Goal: Task Accomplishment & Management: Manage account settings

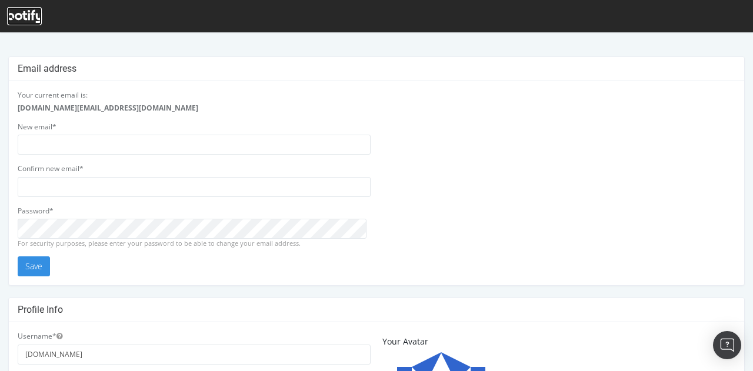
click at [22, 11] on icon at bounding box center [24, 16] width 35 height 13
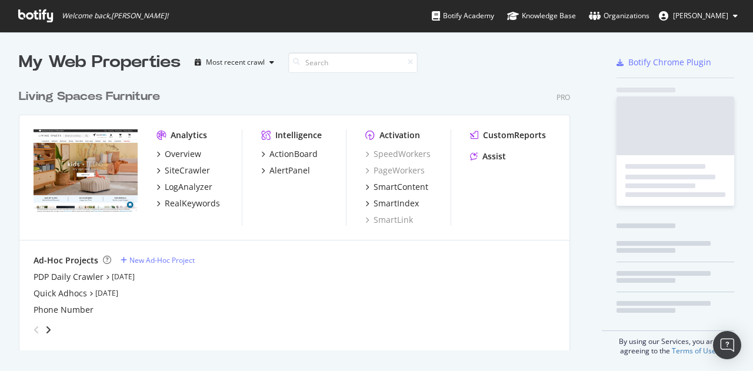
scroll to position [268, 552]
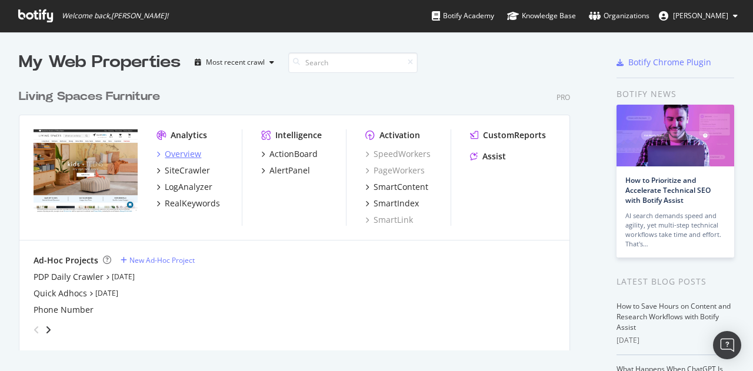
click at [179, 156] on div "Overview" at bounding box center [183, 154] width 36 height 12
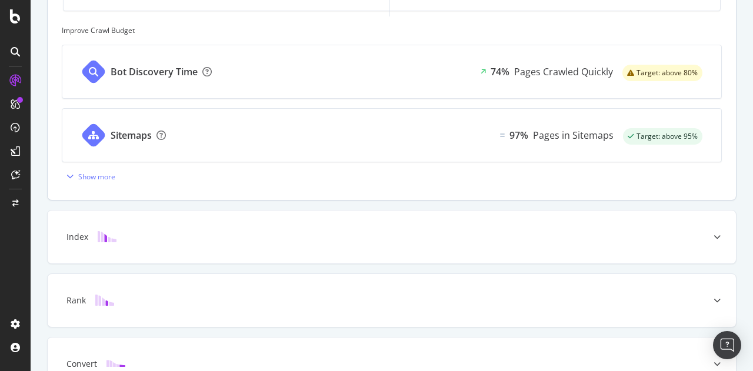
scroll to position [578, 0]
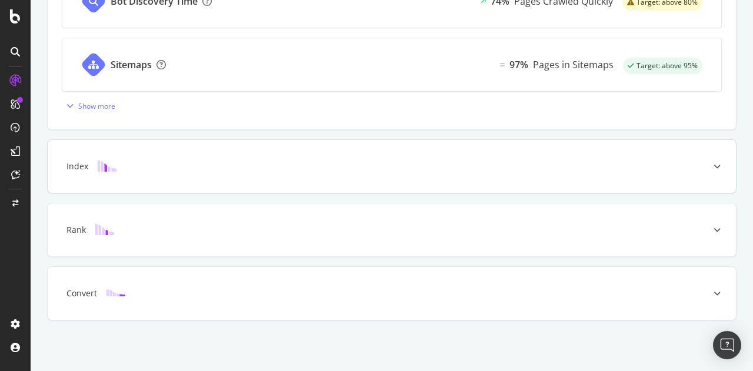
click at [699, 179] on div at bounding box center [717, 166] width 38 height 53
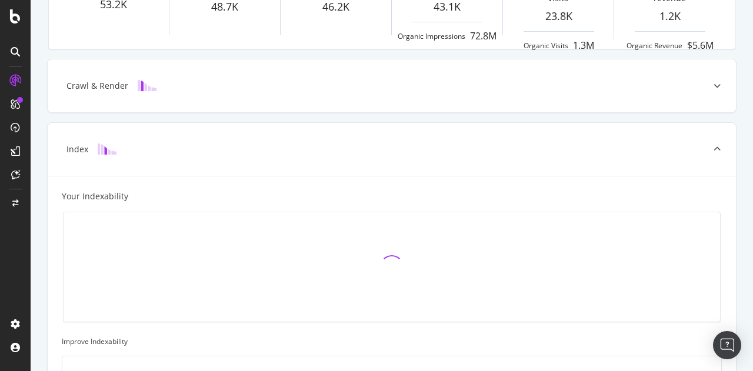
scroll to position [259, 0]
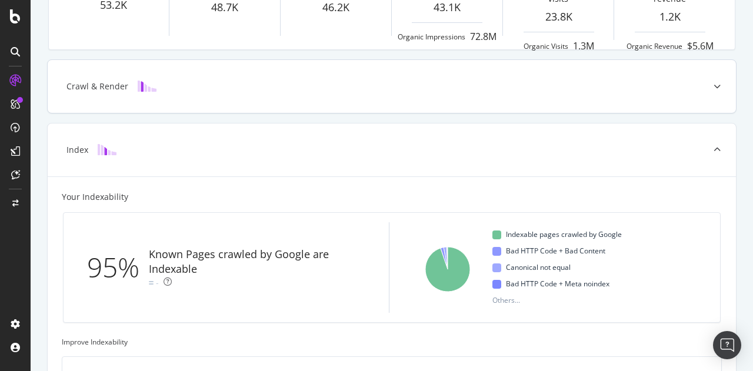
click at [698, 85] on div at bounding box center [717, 86] width 38 height 53
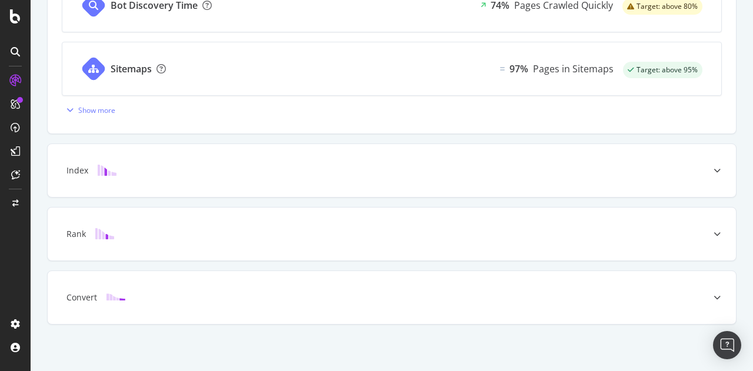
scroll to position [578, 0]
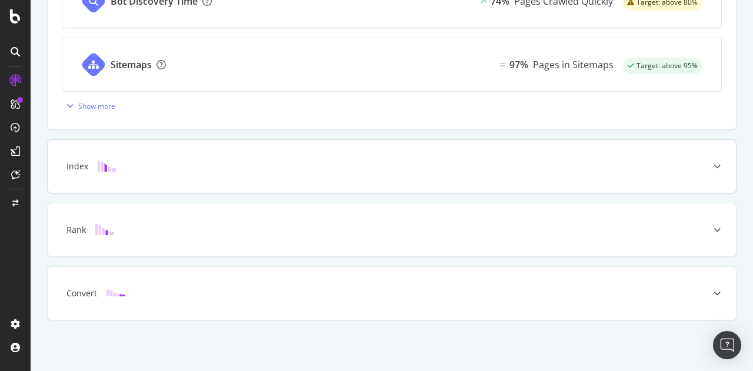
click at [698, 155] on div at bounding box center [717, 166] width 38 height 53
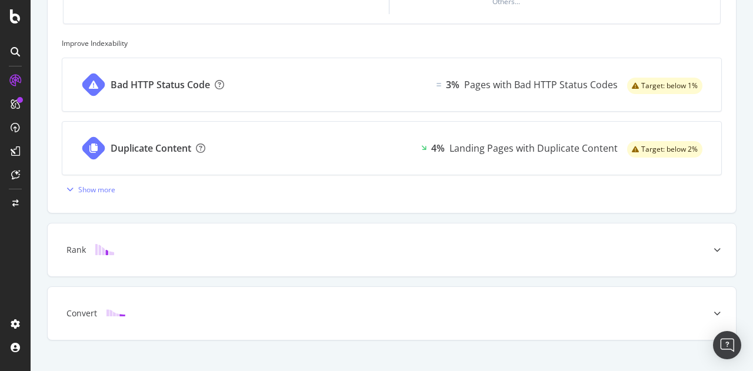
scroll to position [559, 0]
click at [479, 138] on div "4% Landing Pages with Duplicate Content" at bounding box center [524, 147] width 206 height 53
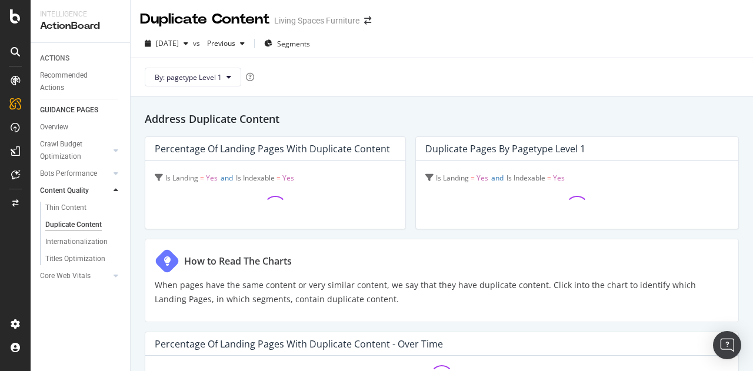
scroll to position [10, 0]
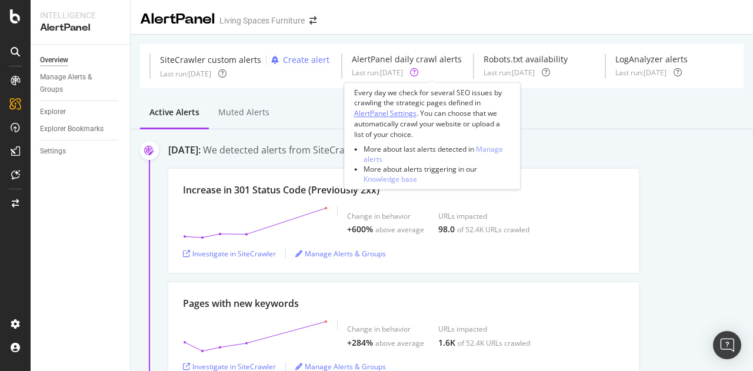
click at [402, 117] on div "AlertPanel Settings" at bounding box center [385, 114] width 62 height 10
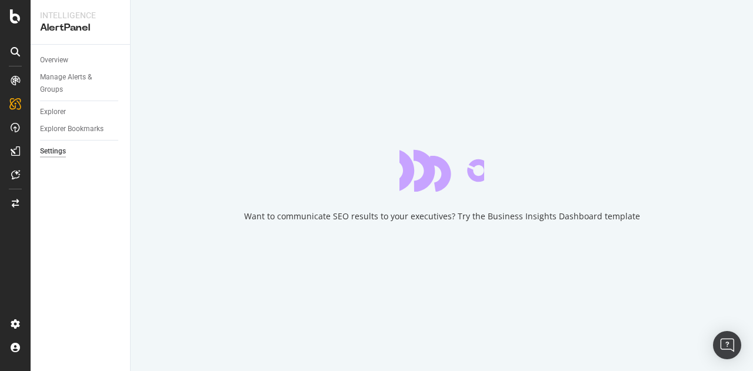
select select "21"
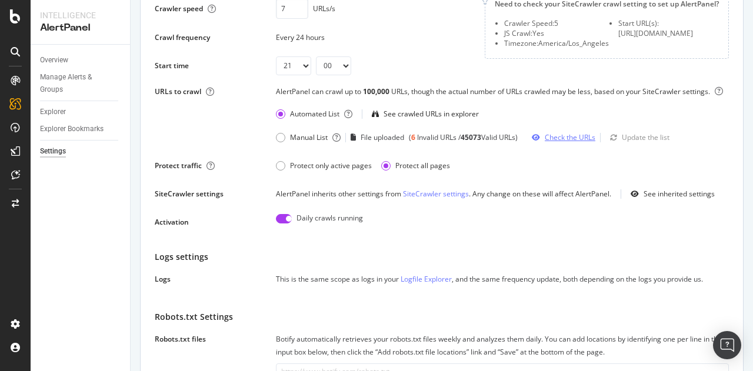
scroll to position [126, 0]
click at [423, 114] on div "See crawled URLs in explorer" at bounding box center [430, 113] width 95 height 10
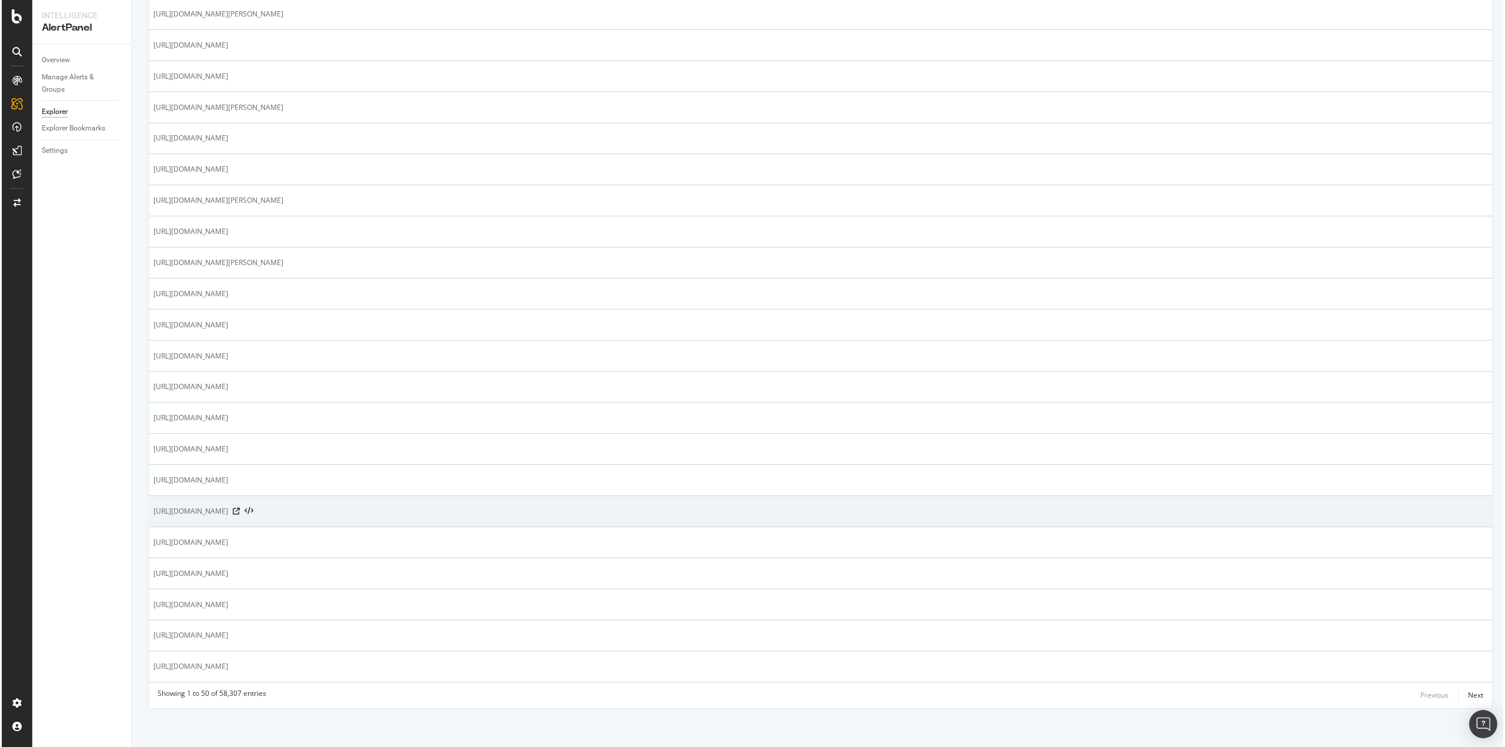
scroll to position [1021, 0]
